Goal: Communication & Community: Answer question/provide support

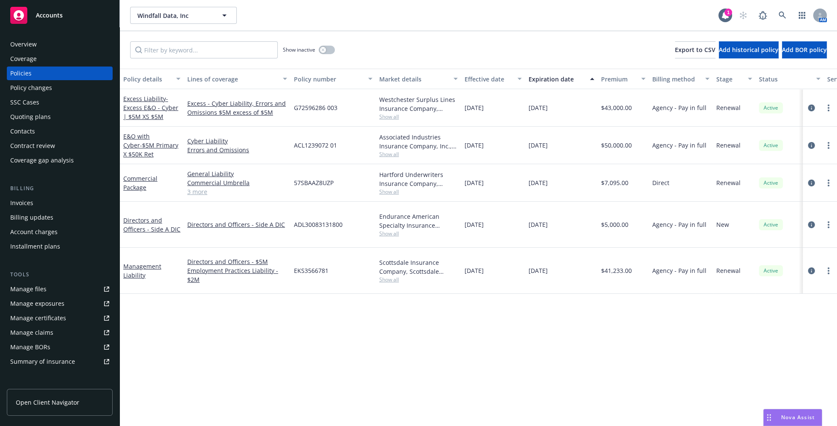
click at [340, 324] on div "Policy details Lines of coverage Policy number Market details Effective date Ex…" at bounding box center [478, 247] width 717 height 357
click at [291, 329] on div "Policy details Lines of coverage Policy number Market details Effective date Ex…" at bounding box center [478, 247] width 717 height 357
click at [232, 364] on div "Policy details Lines of coverage Policy number Market details Effective date Ex…" at bounding box center [478, 247] width 717 height 357
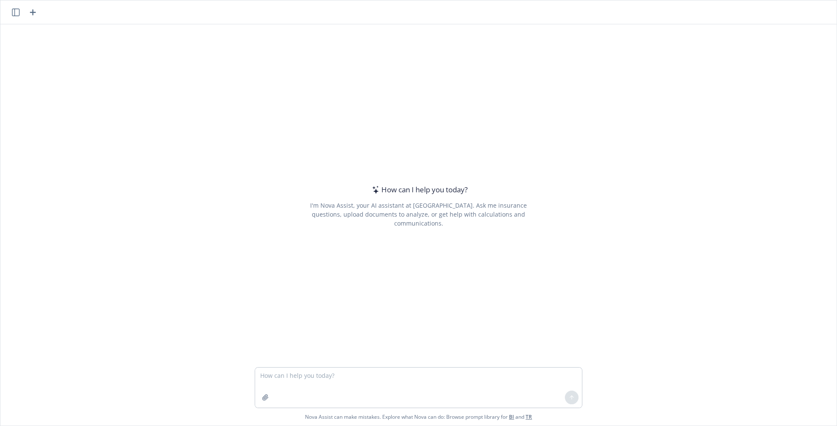
click at [14, 11] on icon "button" at bounding box center [16, 13] width 8 height 8
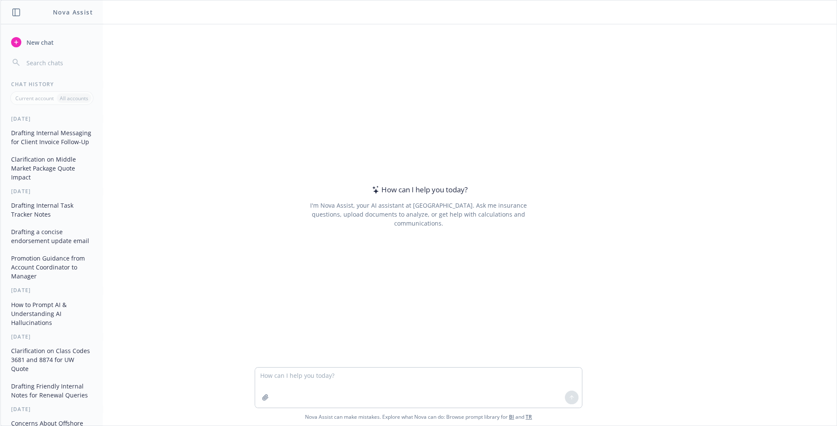
click at [48, 209] on button "Drafting Internal Task Tracker Notes" at bounding box center [52, 209] width 88 height 23
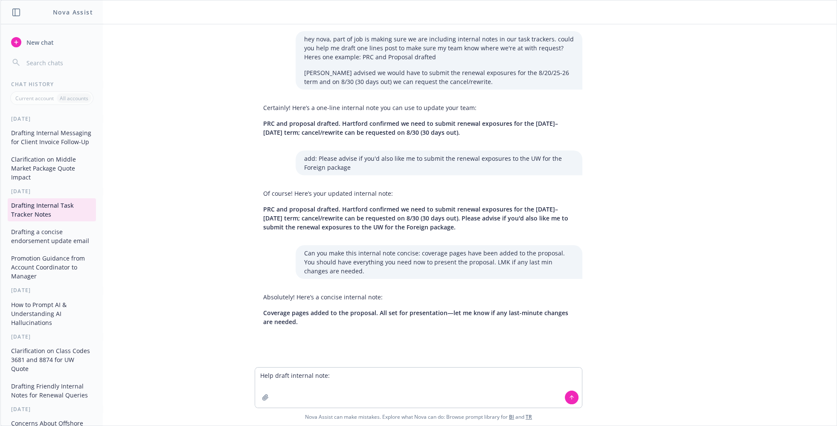
type textarea "Help draft internal note: Flagging some renewal notices that came in for [PERSO…"
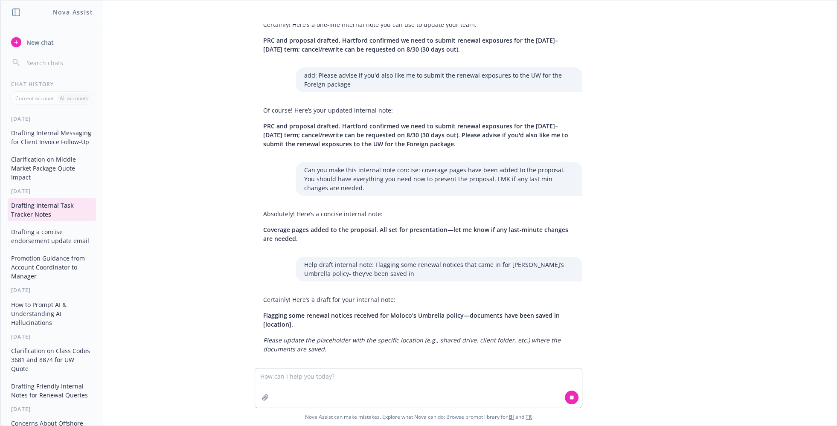
scroll to position [92, 0]
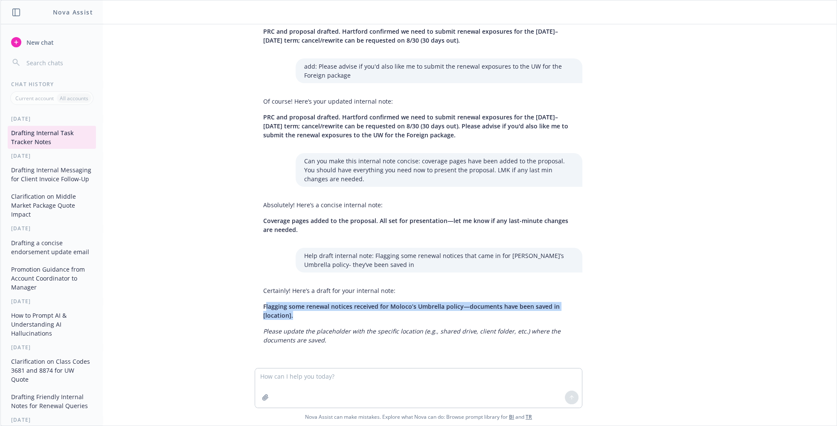
drag, startPoint x: 258, startPoint y: 306, endPoint x: 552, endPoint y: 312, distance: 294.4
click at [552, 312] on p "Flagging some renewal notices received for Moloco’s Umbrella policy—documents h…" at bounding box center [418, 311] width 311 height 18
drag, startPoint x: 304, startPoint y: 317, endPoint x: 239, endPoint y: 306, distance: 65.2
click at [239, 306] on div "hey nova, part of job is making sure we are including internal notes in our tas…" at bounding box center [418, 196] width 836 height 344
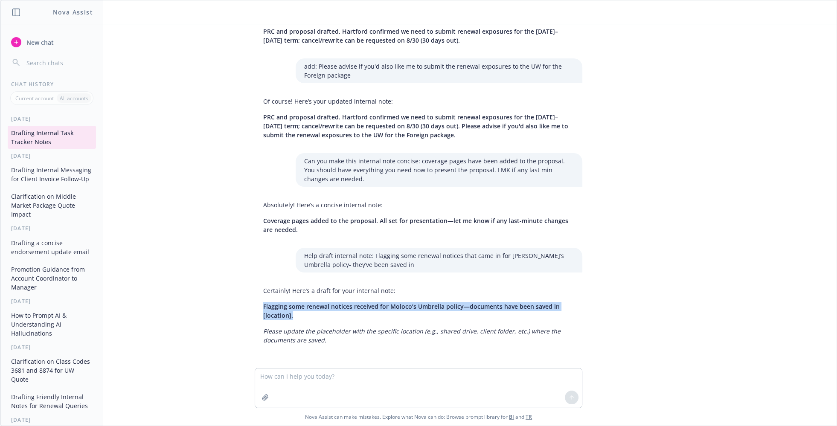
copy span "Flagging some renewal notices received for Moloco’s Umbrella policy—documents h…"
